Goal: Communication & Community: Answer question/provide support

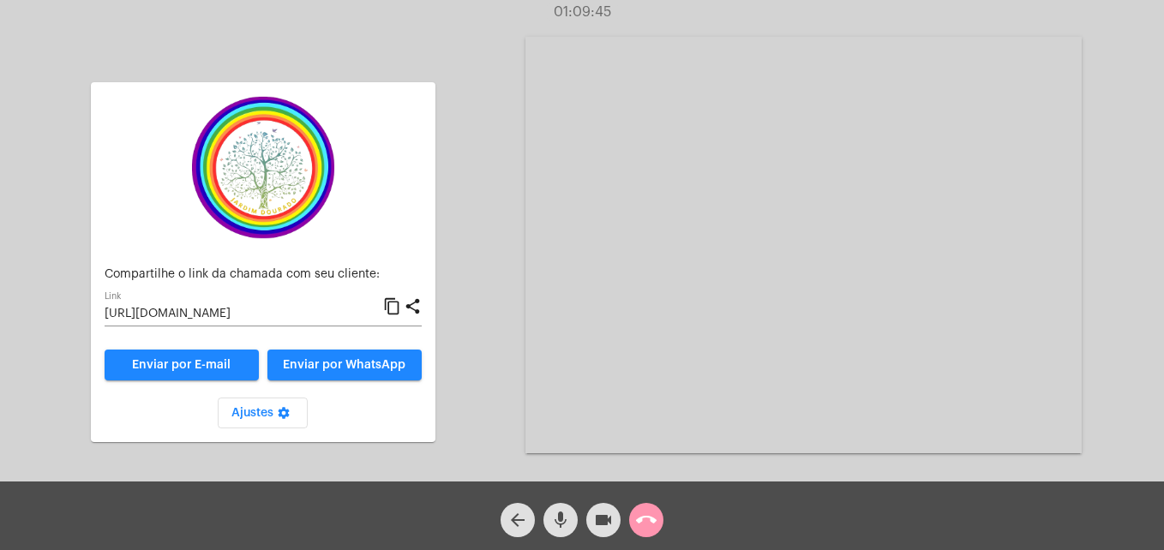
click at [665, 517] on div "call_end" at bounding box center [646, 516] width 43 height 43
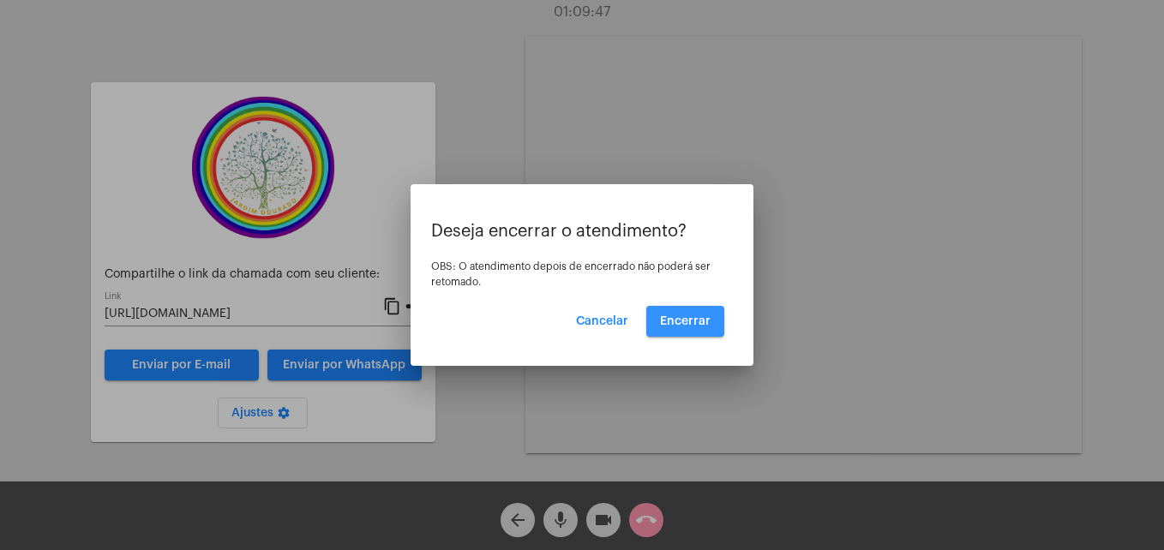
click at [694, 321] on span "Encerrar" at bounding box center [685, 321] width 51 height 12
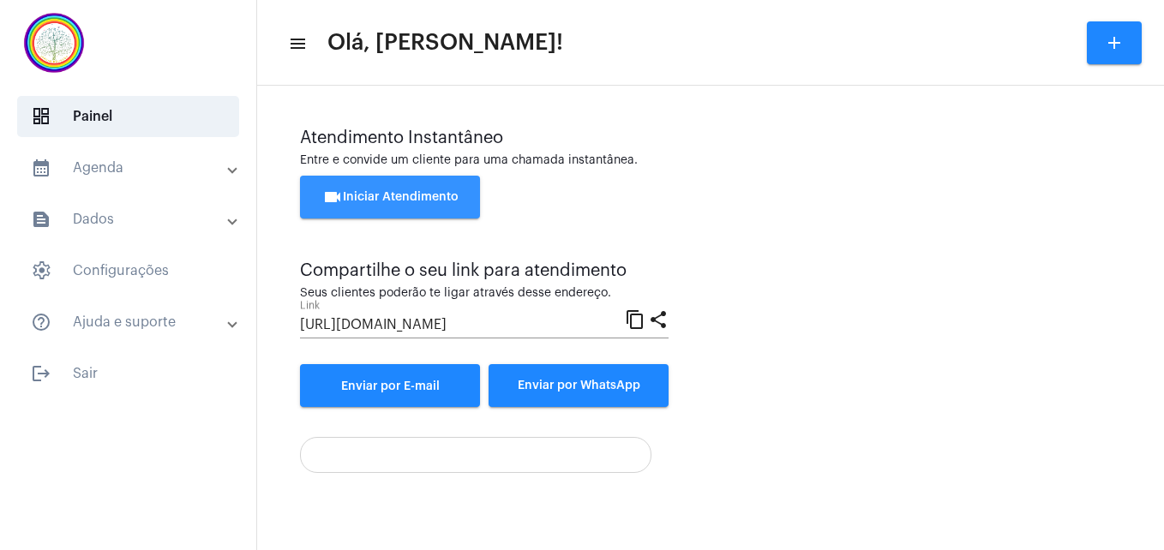
click at [425, 189] on button "videocam Iniciar Atendimento" at bounding box center [390, 197] width 180 height 43
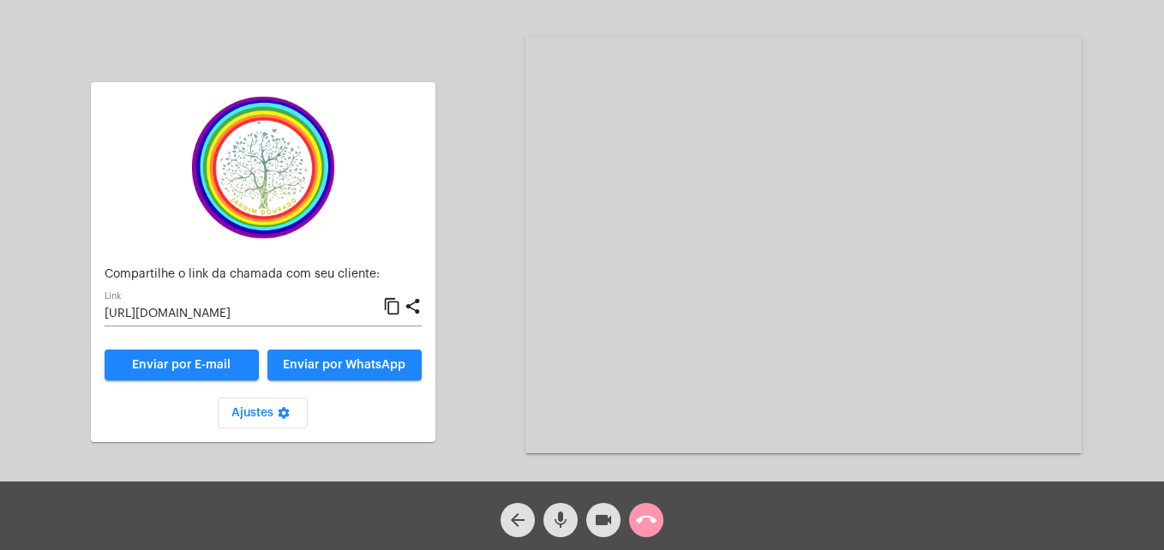
click at [394, 310] on mat-icon "content_copy" at bounding box center [392, 307] width 18 height 21
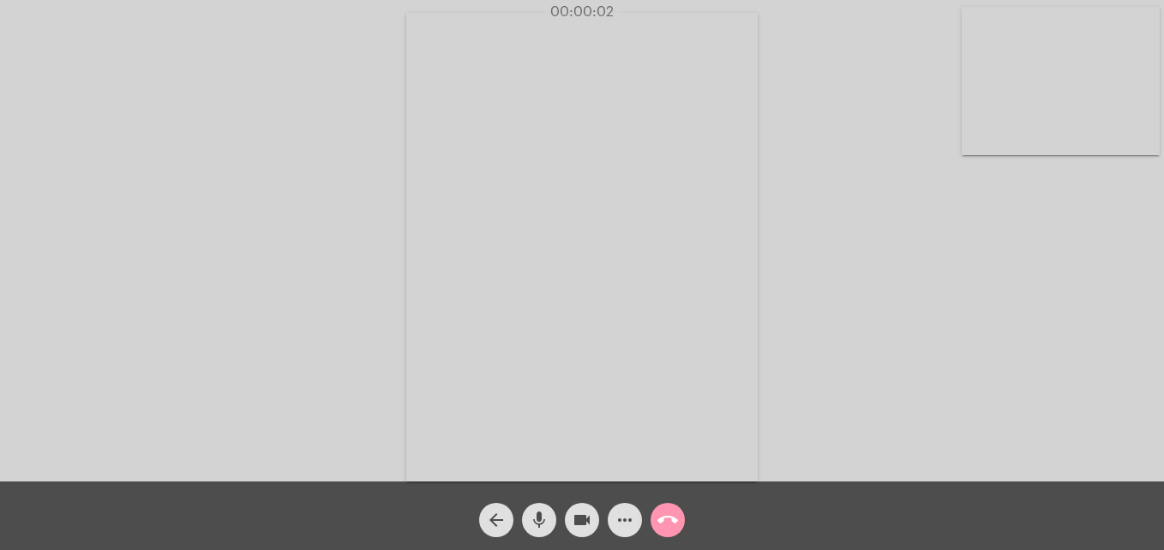
click at [978, 139] on video at bounding box center [1061, 81] width 198 height 148
click at [454, 419] on video at bounding box center [737, 245] width 625 height 469
